Goal: Find specific page/section: Find specific page/section

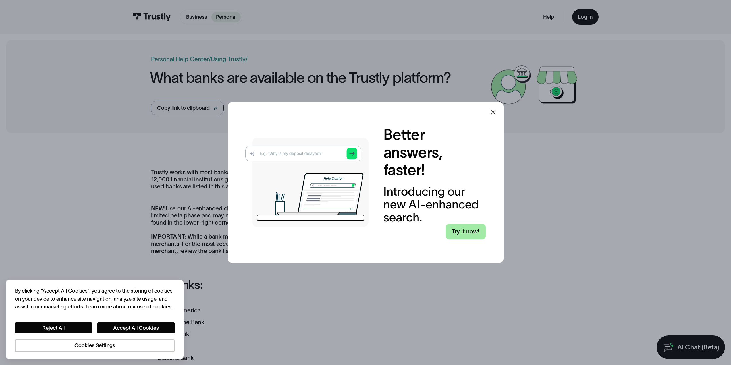
click at [464, 231] on link "Try it now!" at bounding box center [466, 232] width 40 height 16
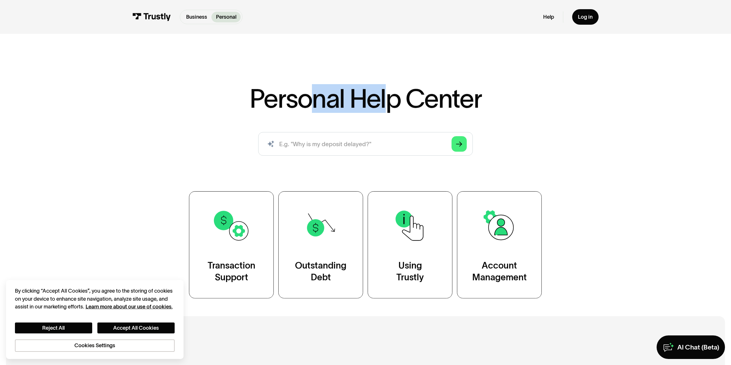
drag, startPoint x: 326, startPoint y: 107, endPoint x: 396, endPoint y: 111, distance: 69.9
click at [396, 111] on h1 "Personal Help Center" at bounding box center [366, 99] width 232 height 26
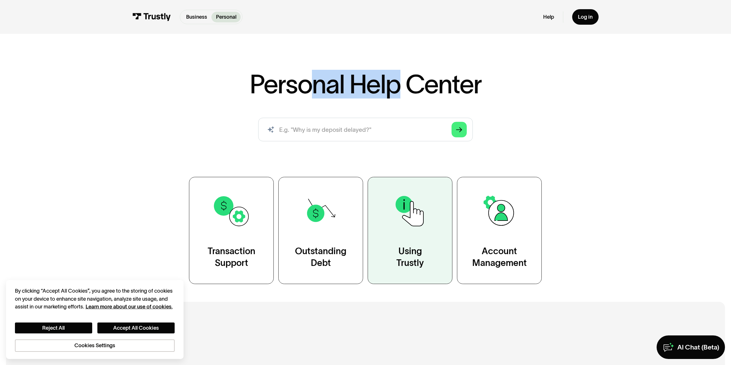
scroll to position [29, 0]
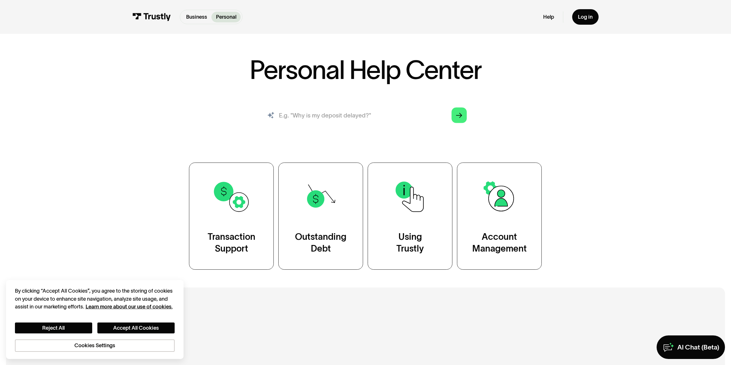
click at [343, 117] on input "search" at bounding box center [365, 115] width 214 height 24
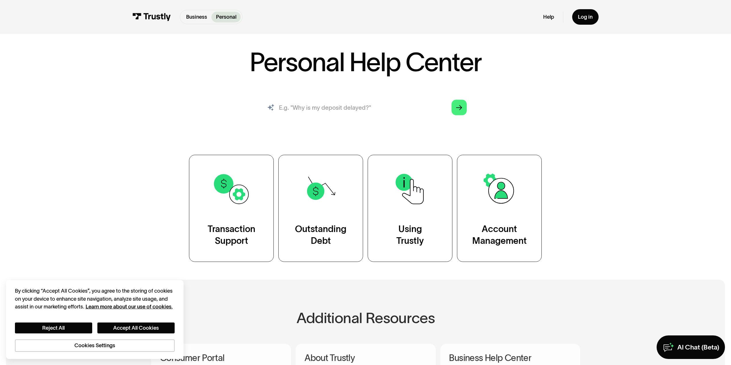
scroll to position [0, 0]
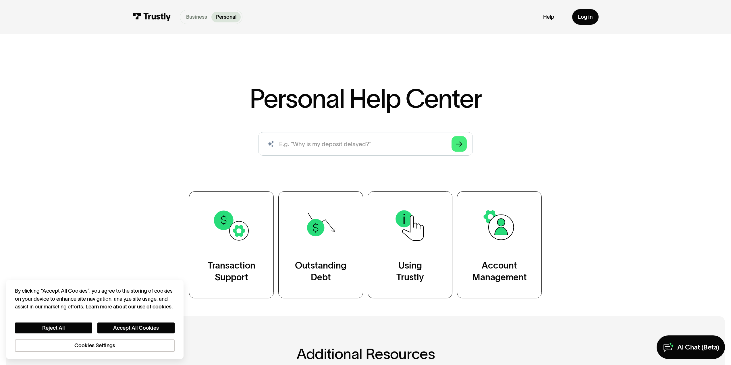
click at [192, 13] on p "Business" at bounding box center [196, 17] width 21 height 8
